Goal: Task Accomplishment & Management: Complete application form

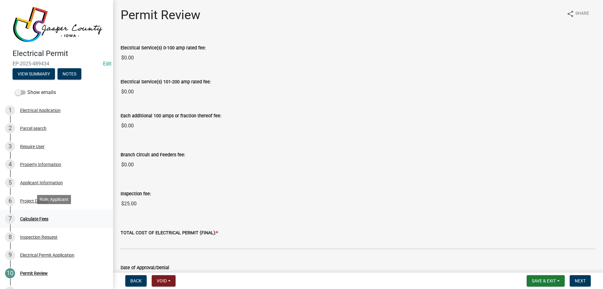
click at [36, 216] on div "Calculate Fees" at bounding box center [34, 218] width 28 height 4
click at [134, 279] on span "Back" at bounding box center [135, 280] width 11 height 5
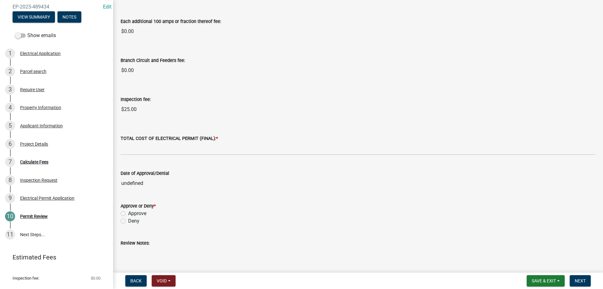
scroll to position [68, 0]
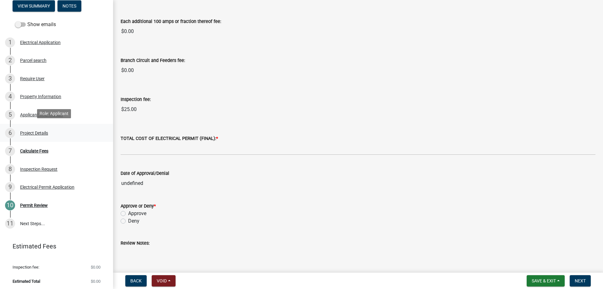
click at [34, 131] on div "Project Details" at bounding box center [34, 133] width 28 height 4
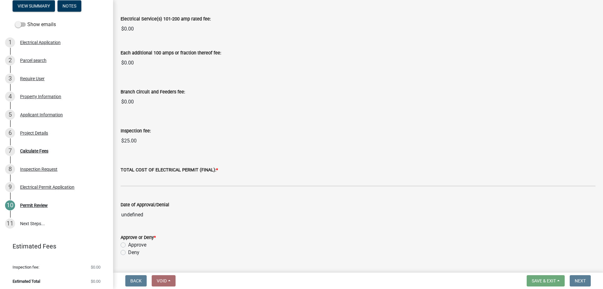
scroll to position [0, 0]
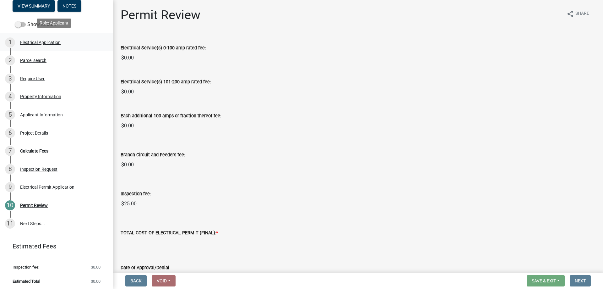
click at [47, 42] on div "Electrical Application" at bounding box center [40, 42] width 41 height 4
click at [40, 149] on div "Calculate Fees" at bounding box center [34, 151] width 28 height 4
click at [41, 8] on button "View Summary" at bounding box center [34, 5] width 42 height 11
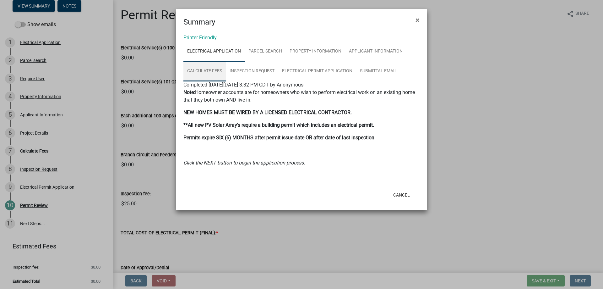
click at [209, 66] on link "Calculate Fees" at bounding box center [204, 71] width 42 height 20
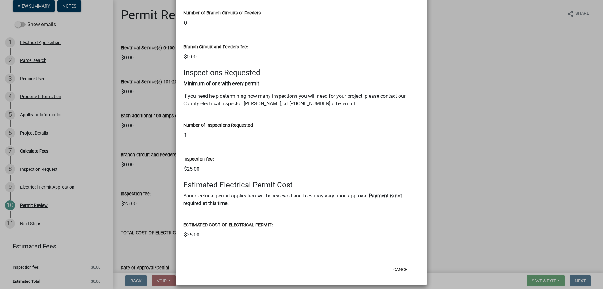
scroll to position [404, 0]
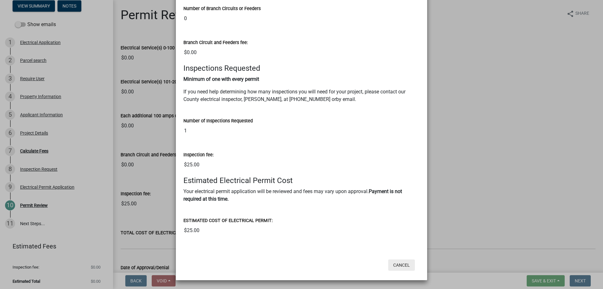
click at [406, 267] on button "Cancel" at bounding box center [401, 264] width 27 height 11
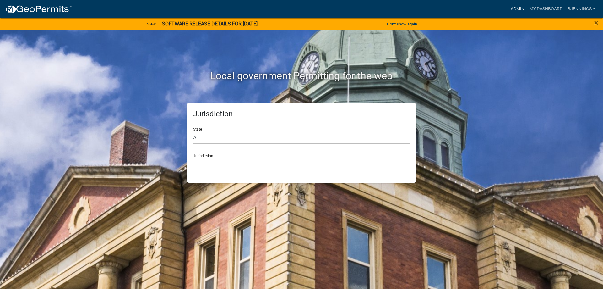
click at [516, 6] on link "Admin" at bounding box center [517, 9] width 19 height 12
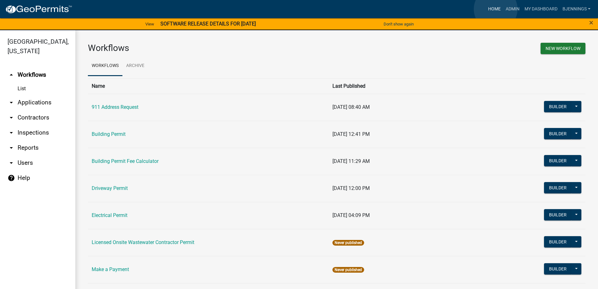
click at [496, 9] on link "Home" at bounding box center [495, 9] width 18 height 12
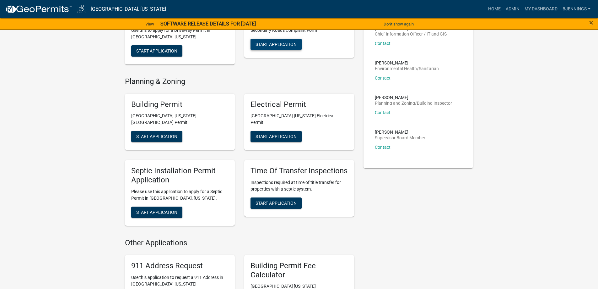
scroll to position [188, 0]
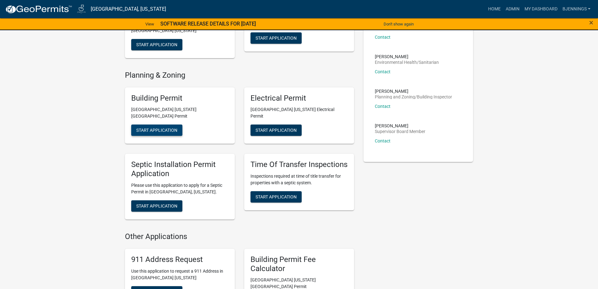
click at [158, 128] on span "Start Application" at bounding box center [156, 130] width 41 height 5
